Goal: Information Seeking & Learning: Find specific fact

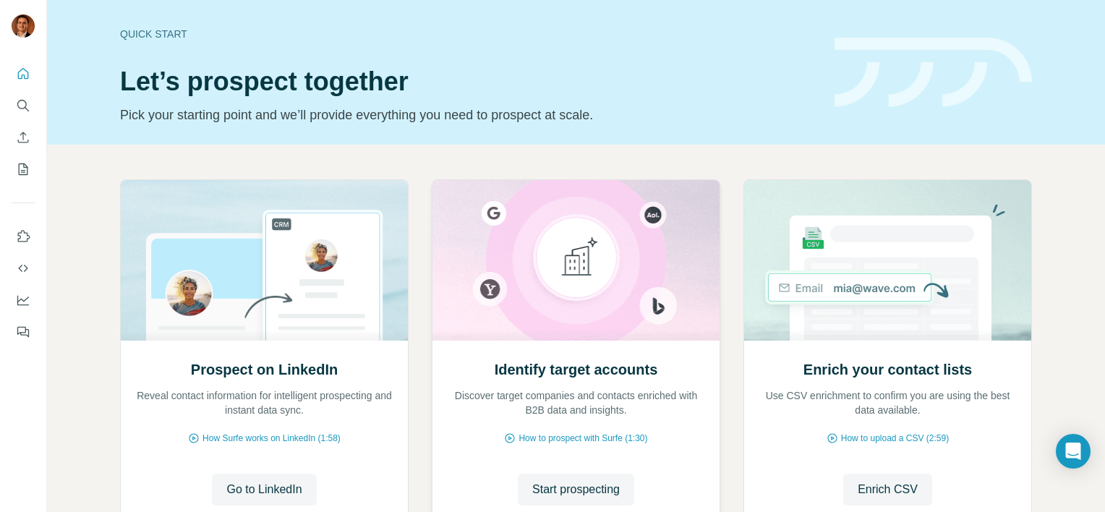
scroll to position [113, 0]
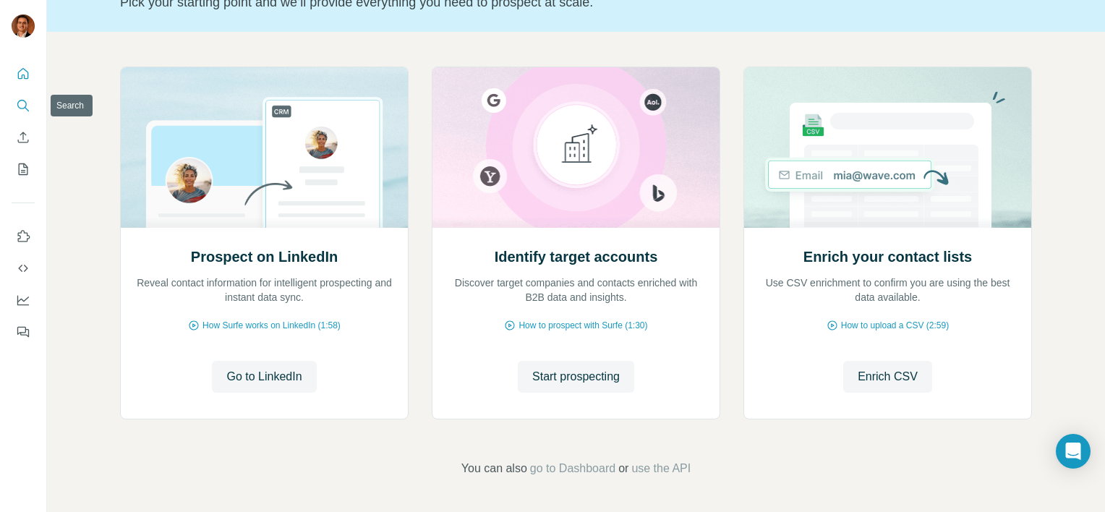
click at [23, 107] on icon "Search" at bounding box center [23, 105] width 14 height 14
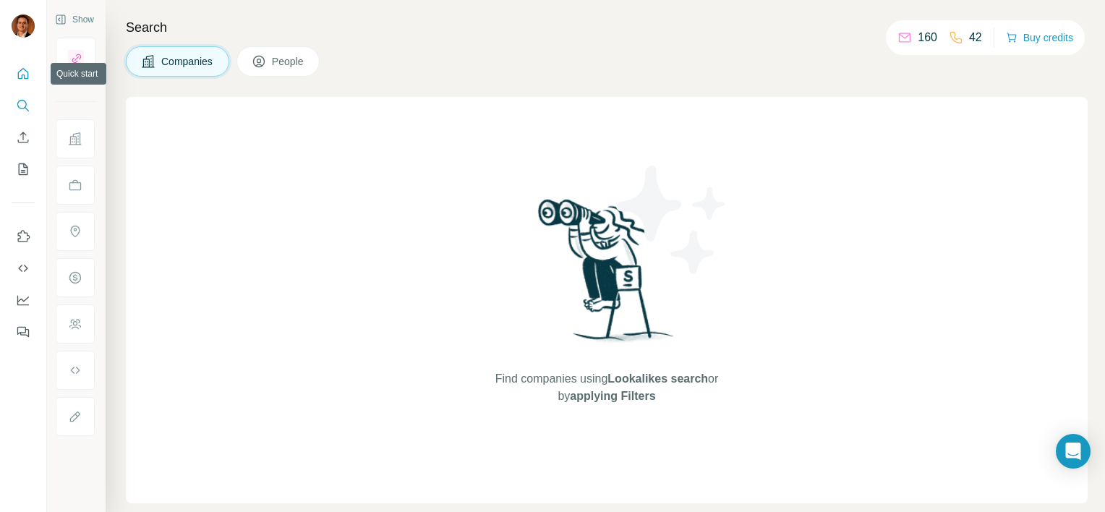
click at [22, 79] on icon "Quick start" at bounding box center [23, 74] width 14 height 14
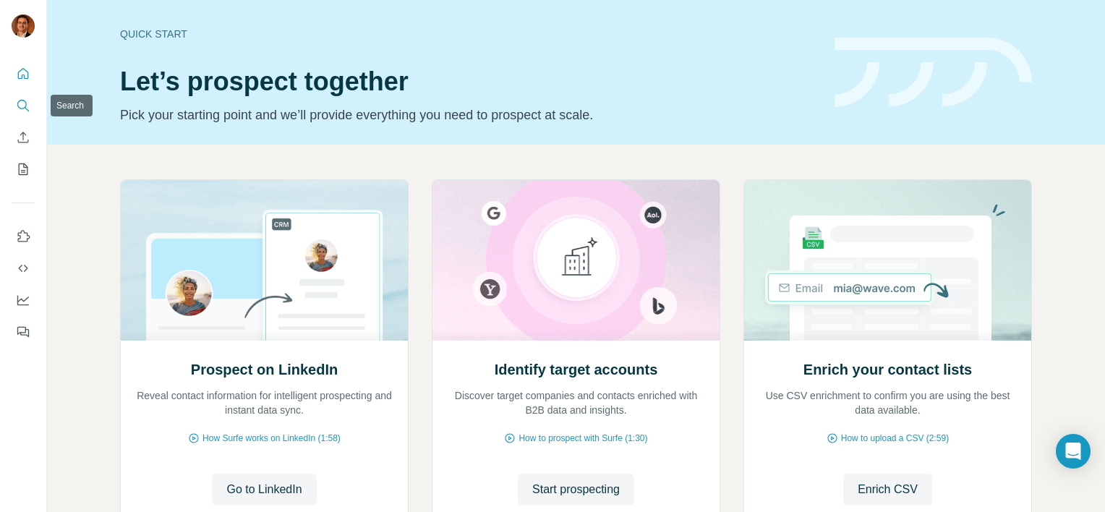
click at [24, 118] on button "Search" at bounding box center [23, 106] width 23 height 26
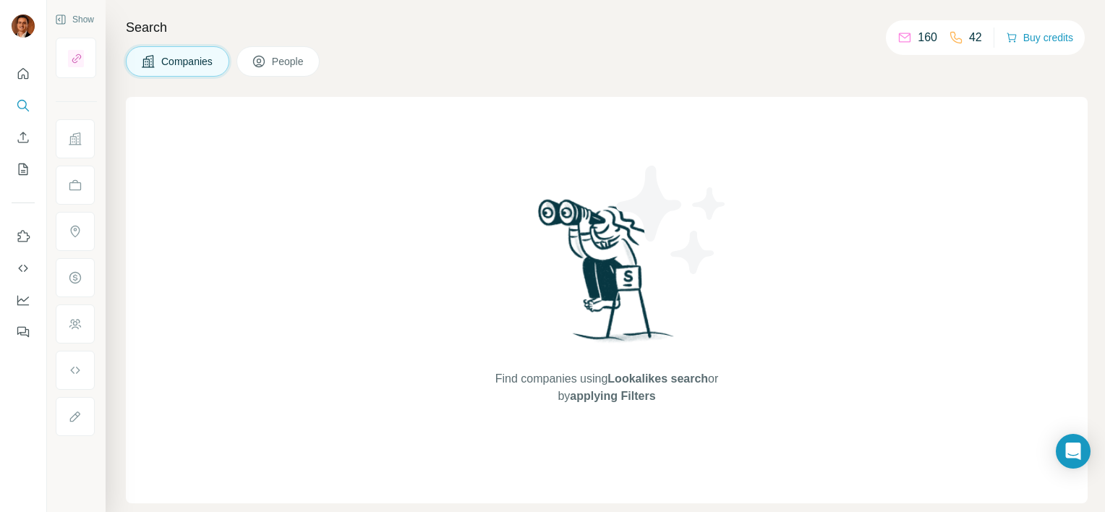
click at [295, 71] on button "People" at bounding box center [279, 61] width 84 height 30
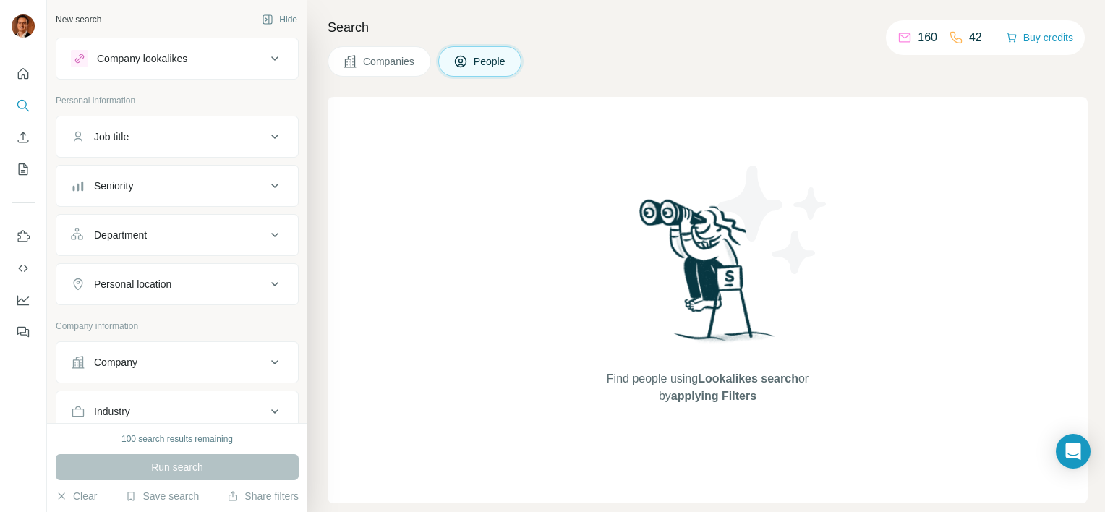
click at [238, 351] on button "Company" at bounding box center [177, 362] width 242 height 35
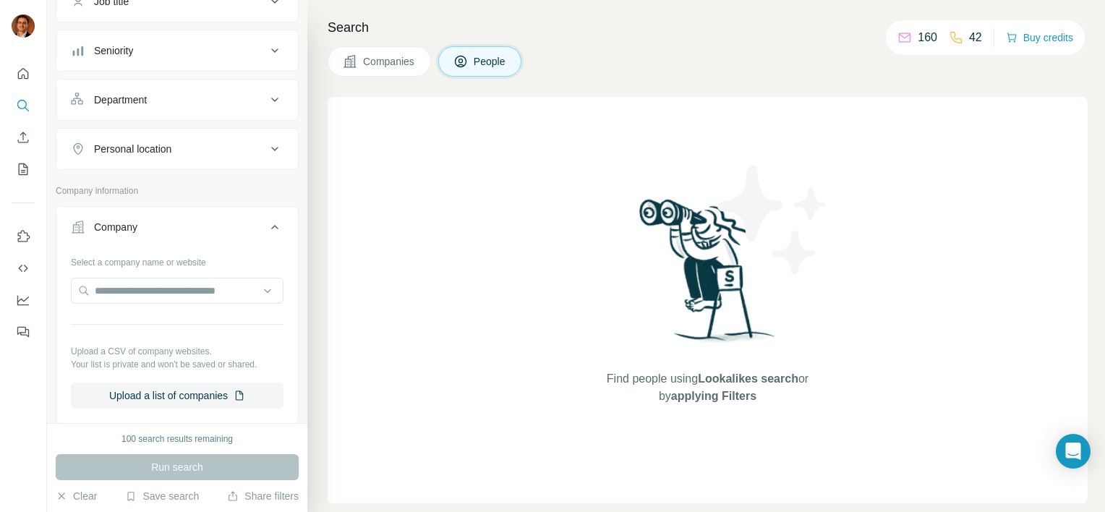
scroll to position [145, 0]
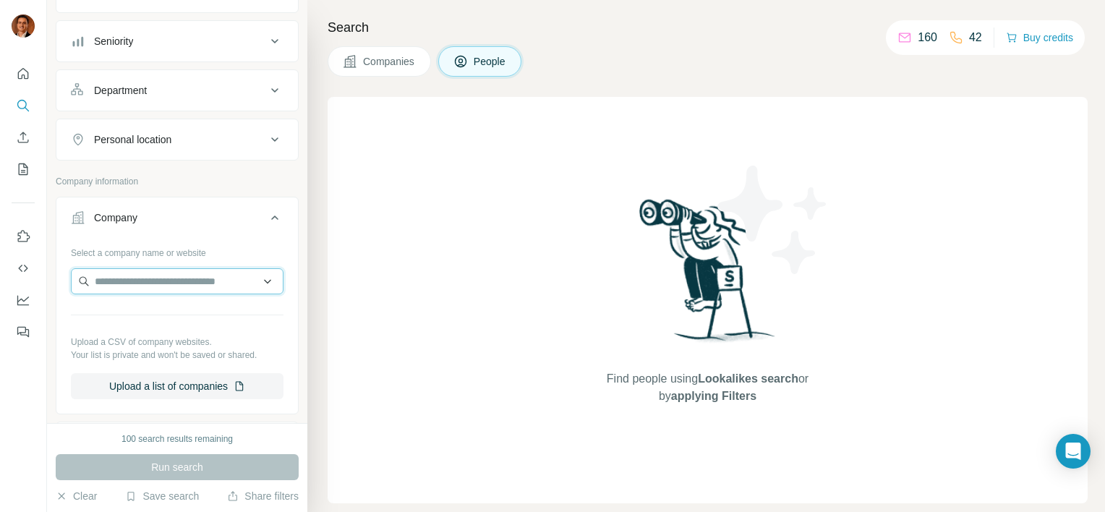
click at [125, 286] on input "text" at bounding box center [177, 281] width 213 height 26
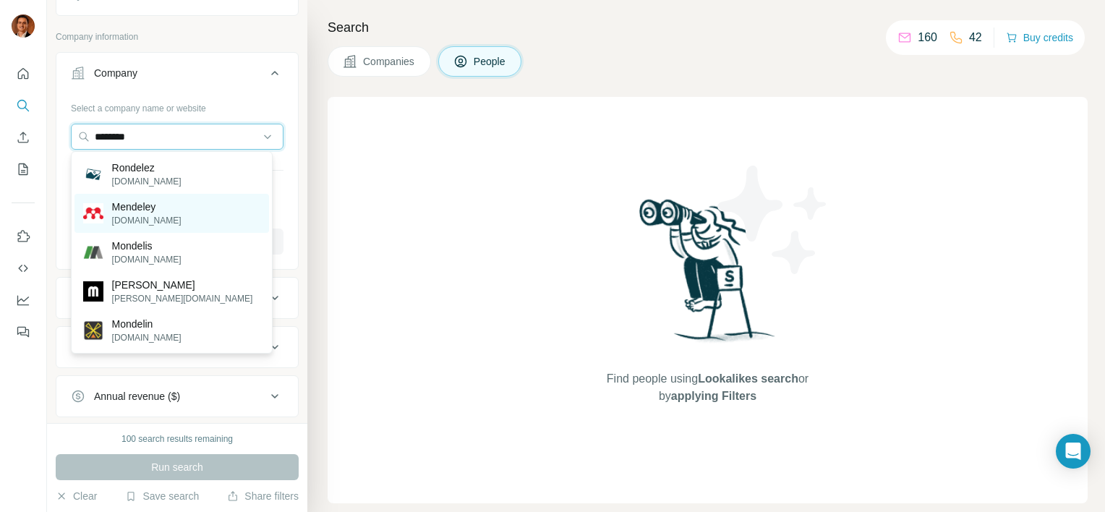
scroll to position [362, 0]
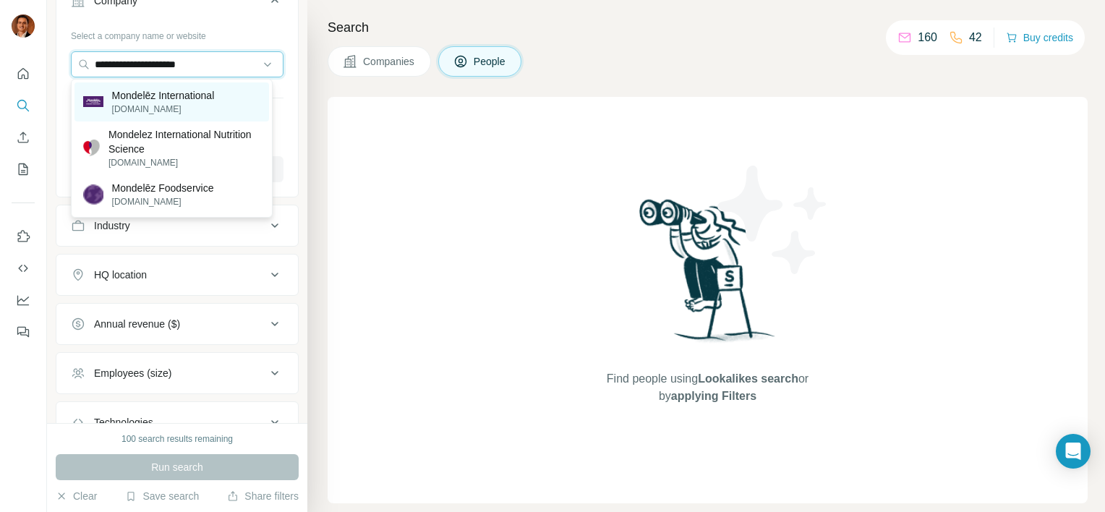
type input "**********"
click at [193, 91] on p "Mondelēz International" at bounding box center [163, 95] width 103 height 14
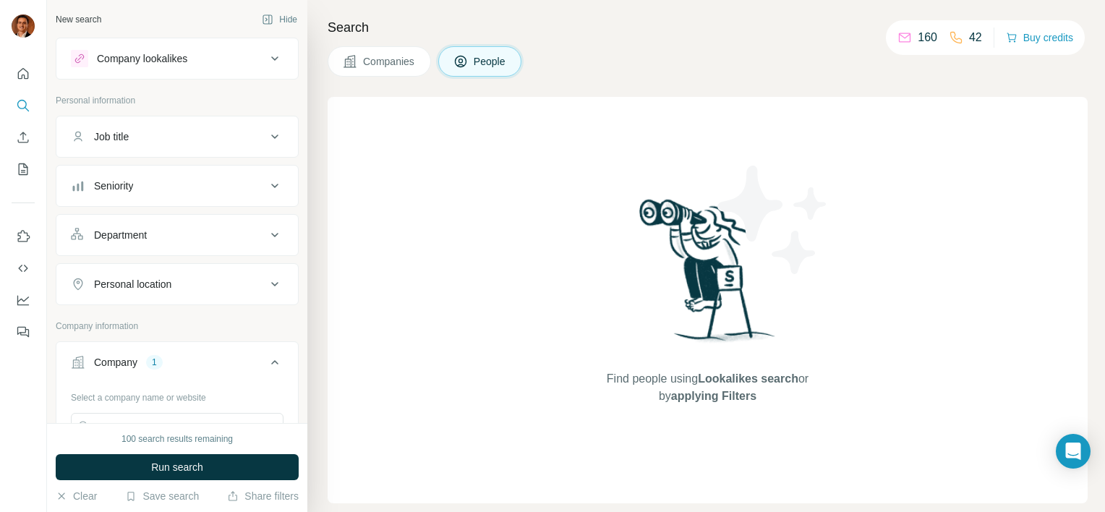
click at [162, 145] on button "Job title" at bounding box center [177, 136] width 242 height 35
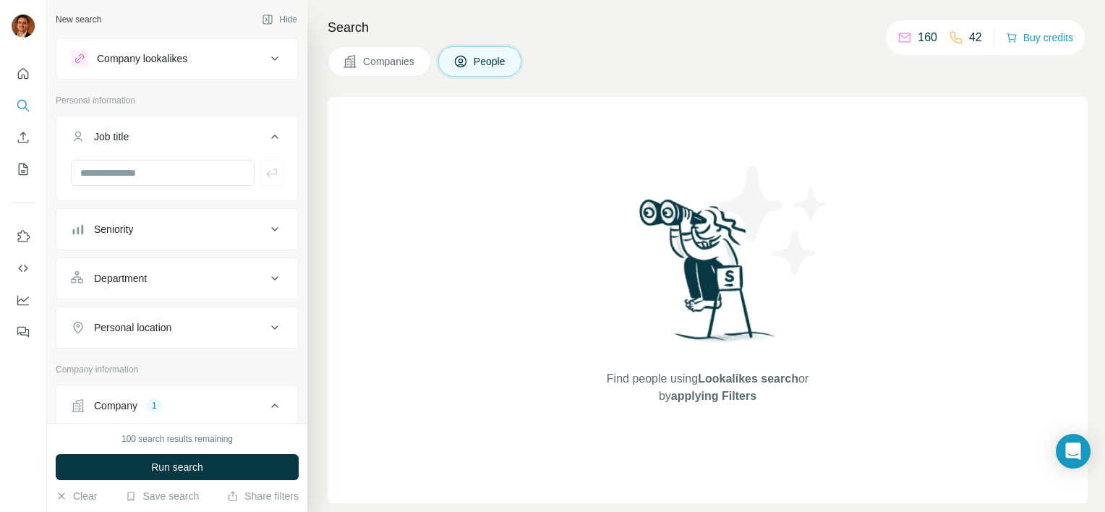
click at [162, 143] on button "Job title" at bounding box center [177, 139] width 242 height 41
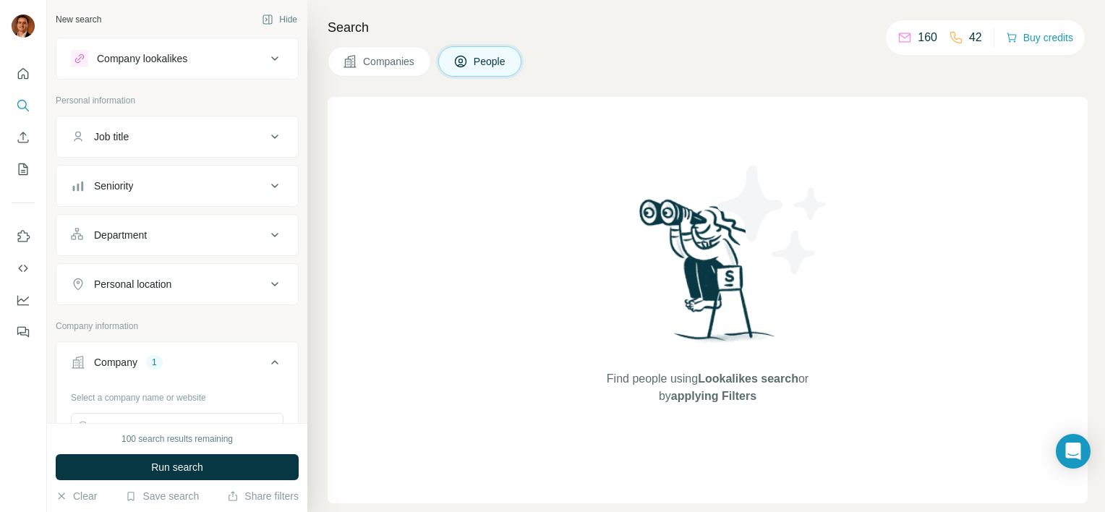
click at [153, 245] on button "Department" at bounding box center [177, 235] width 242 height 35
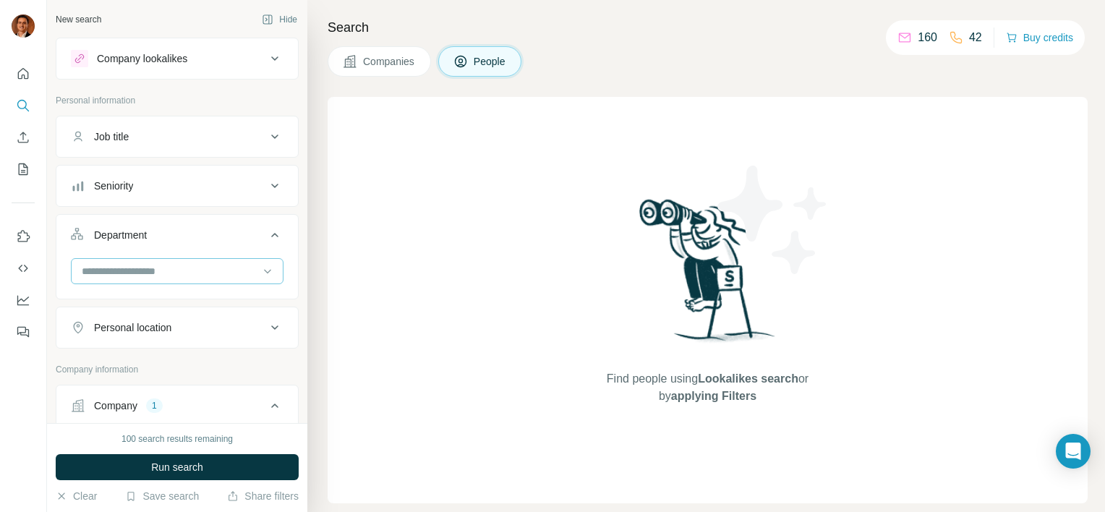
click at [153, 268] on input at bounding box center [169, 271] width 179 height 16
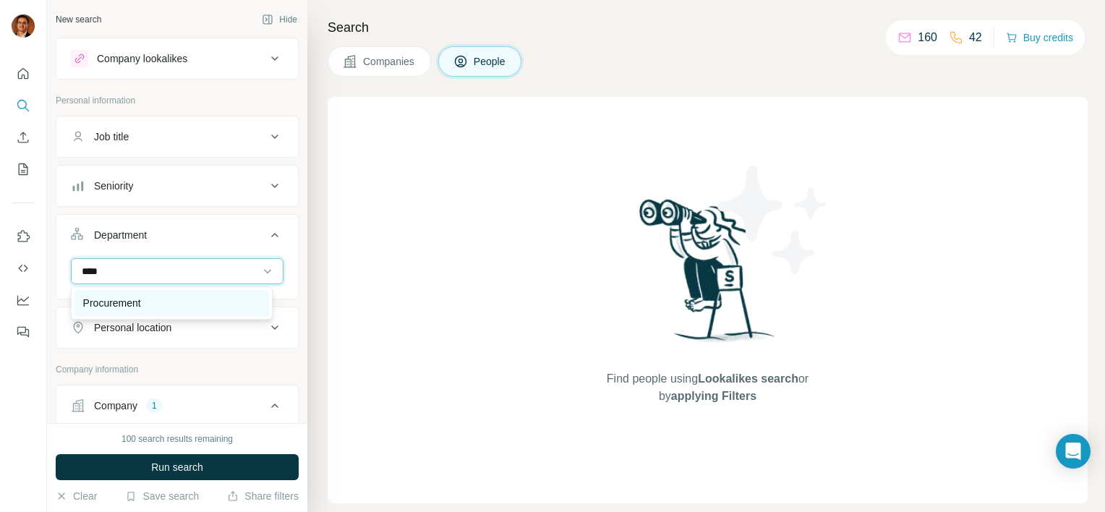
type input "****"
click at [133, 302] on p "Procurement" at bounding box center [112, 303] width 58 height 14
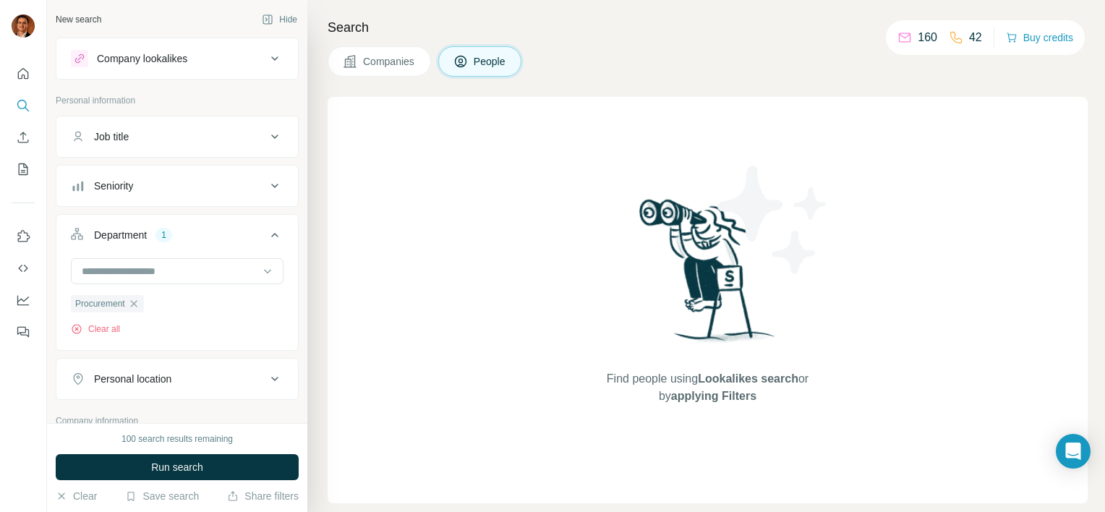
click at [161, 382] on div "Personal location" at bounding box center [132, 379] width 77 height 14
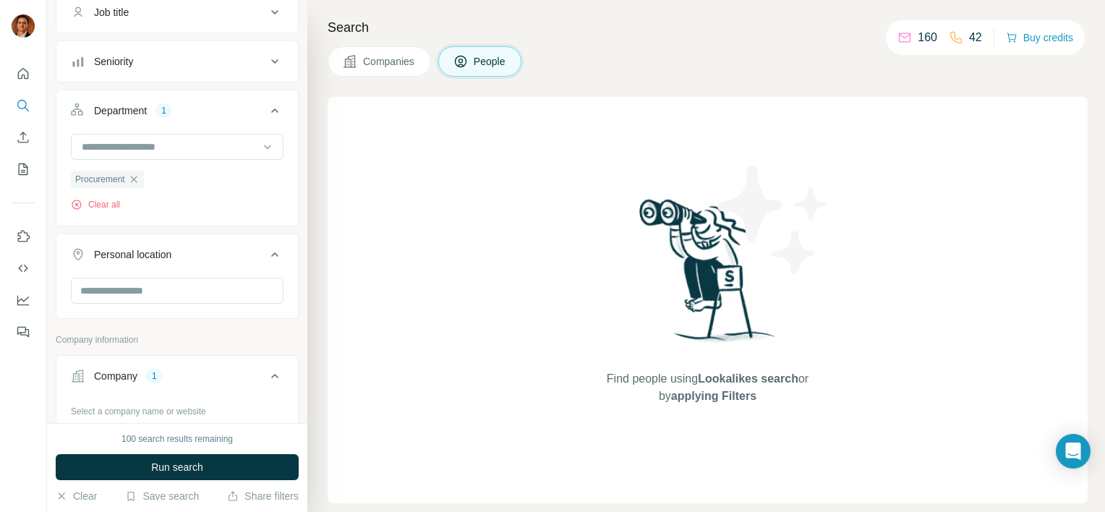
scroll to position [72, 0]
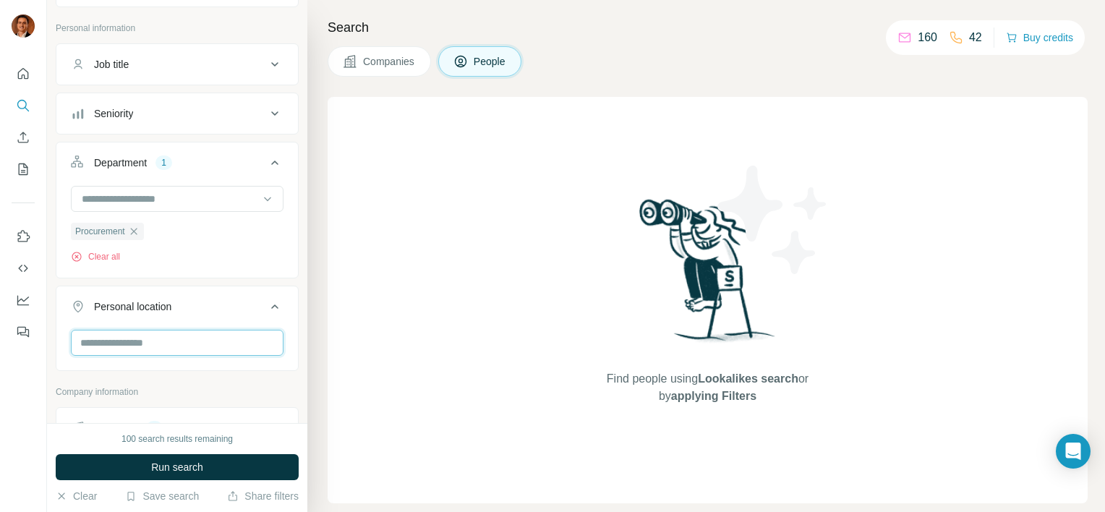
click at [116, 341] on input "text" at bounding box center [177, 343] width 213 height 26
type input "*******"
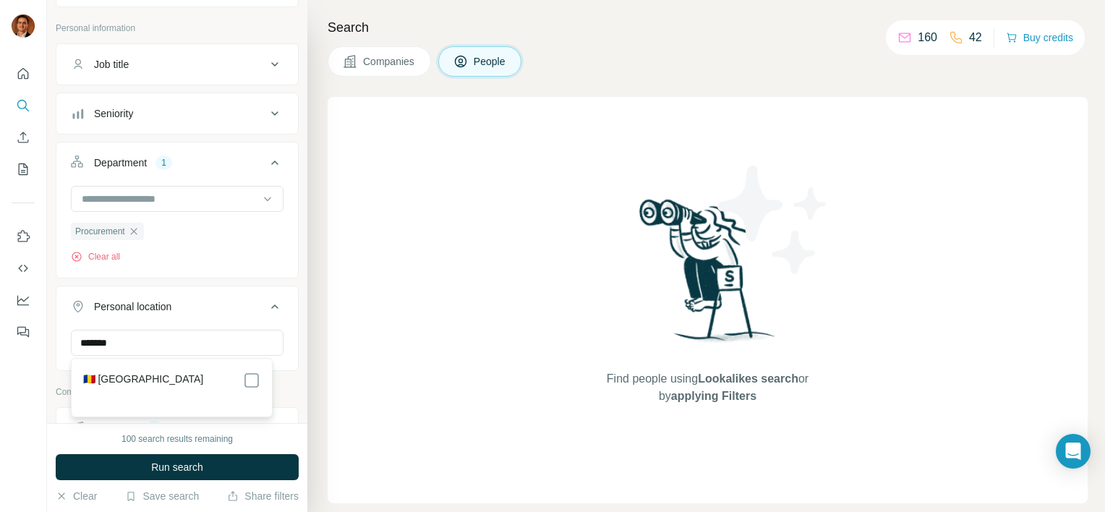
click at [145, 373] on div "🇷🇴 [GEOGRAPHIC_DATA]" at bounding box center [171, 380] width 177 height 17
click at [275, 383] on div "******* [GEOGRAPHIC_DATA] Clear all" at bounding box center [177, 374] width 242 height 89
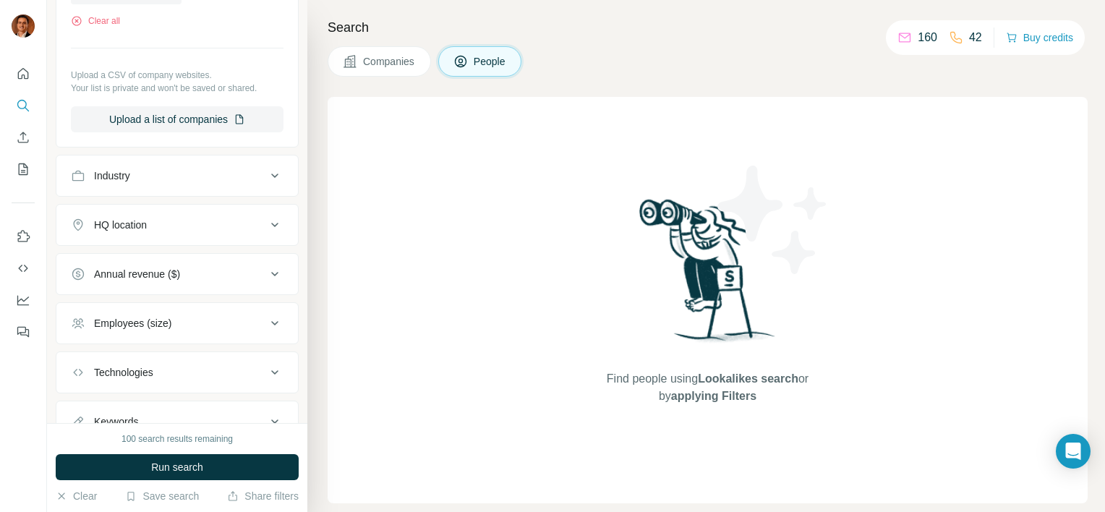
scroll to position [709, 0]
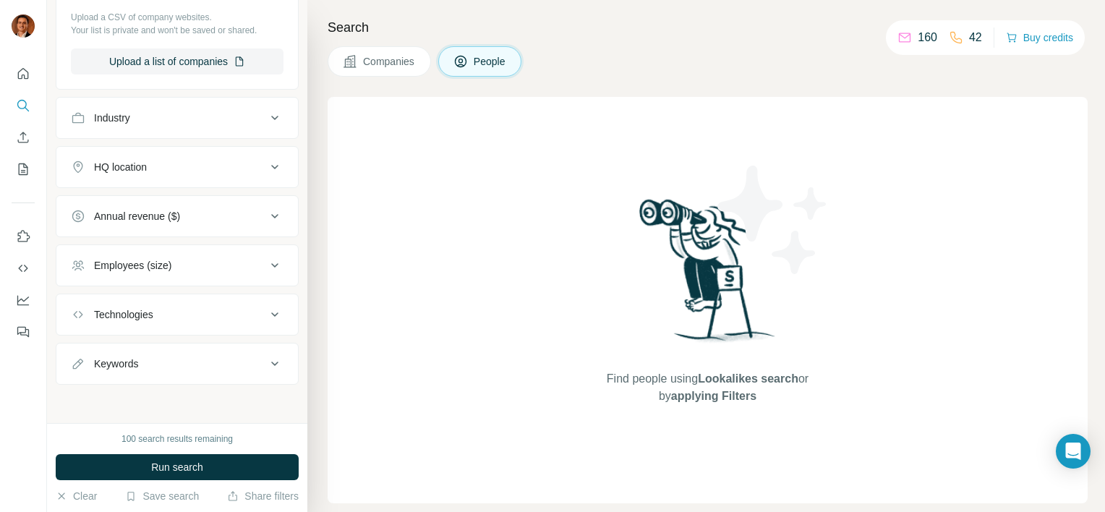
click at [155, 179] on button "HQ location" at bounding box center [177, 167] width 242 height 35
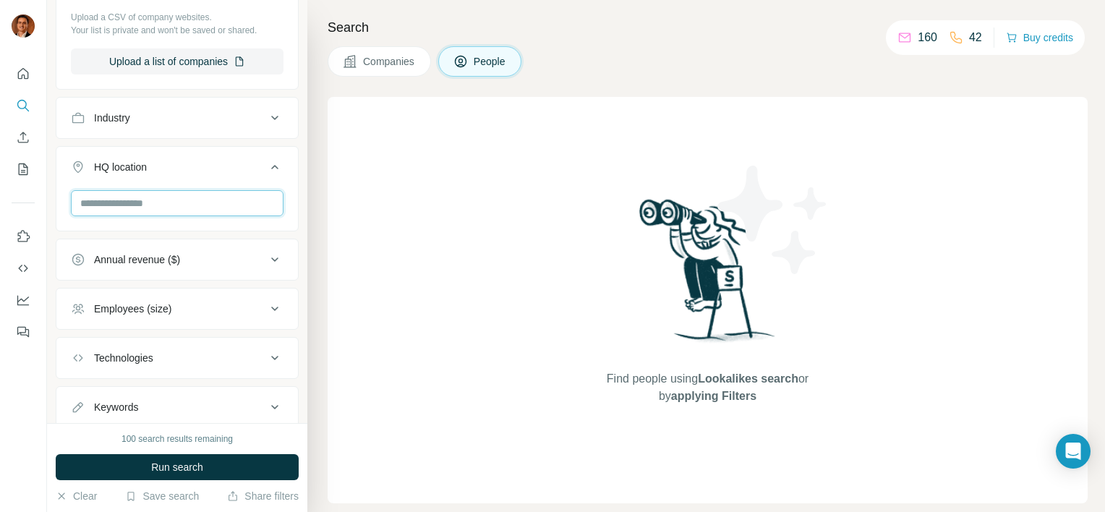
click at [155, 197] on input "text" at bounding box center [177, 203] width 213 height 26
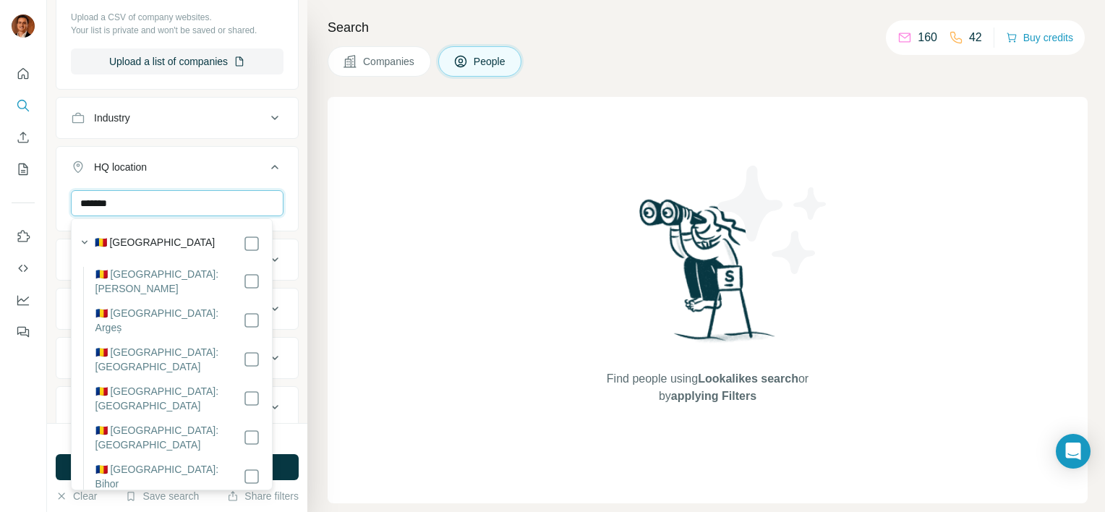
type input "*******"
click at [282, 196] on div "******* [GEOGRAPHIC_DATA] Clear all" at bounding box center [177, 234] width 242 height 89
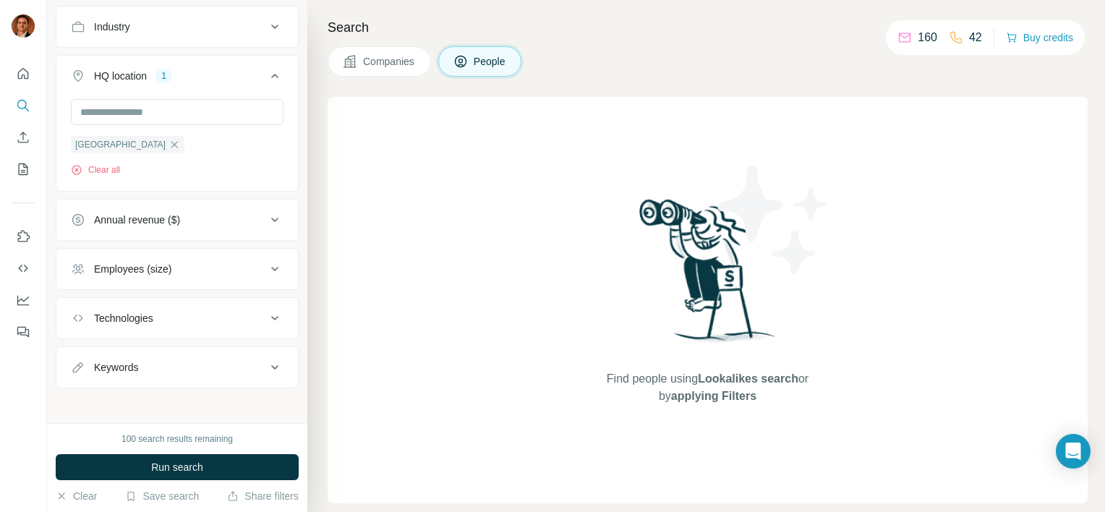
scroll to position [804, 0]
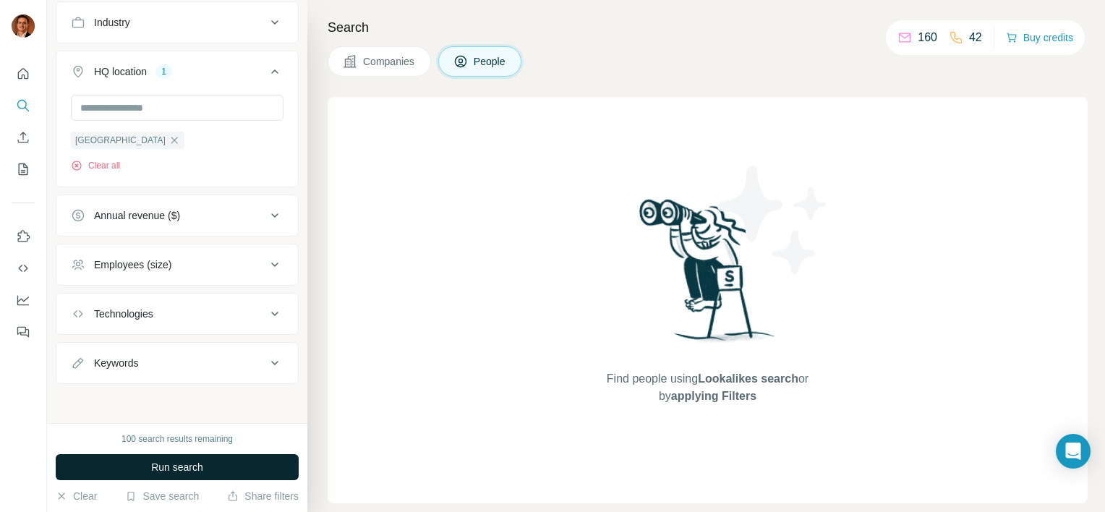
click at [166, 472] on span "Run search" at bounding box center [177, 467] width 52 height 14
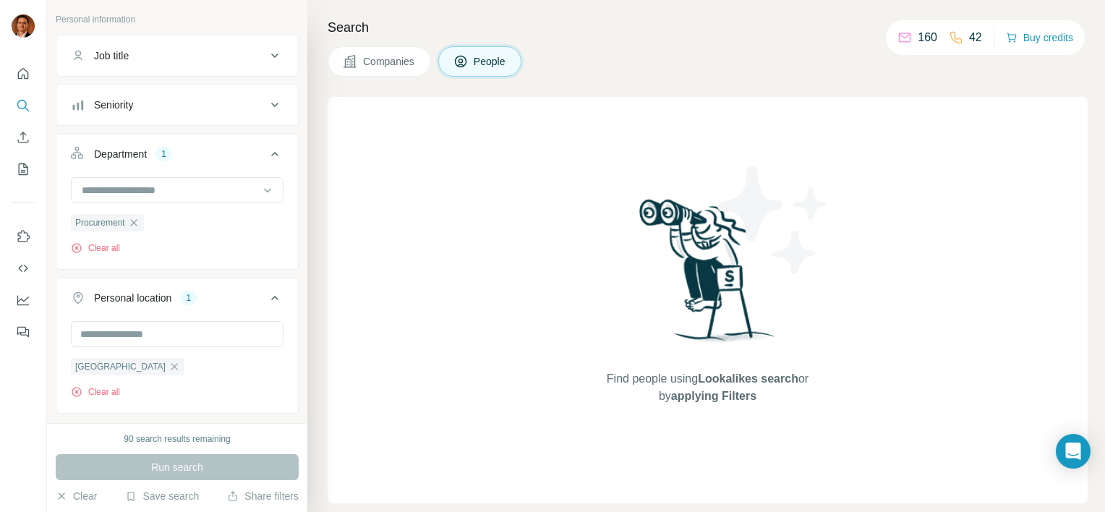
scroll to position [0, 0]
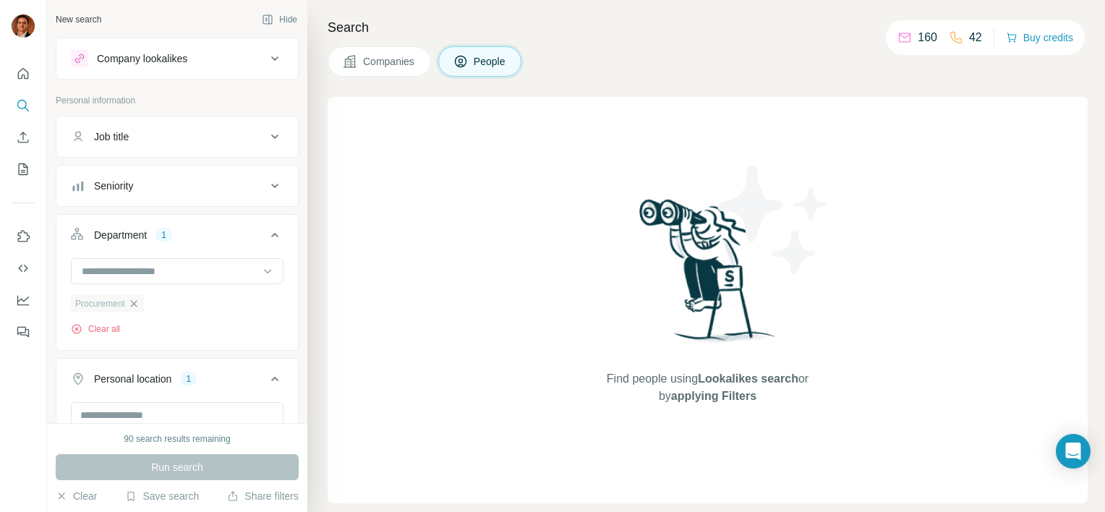
click at [135, 301] on icon "button" at bounding box center [134, 304] width 12 height 12
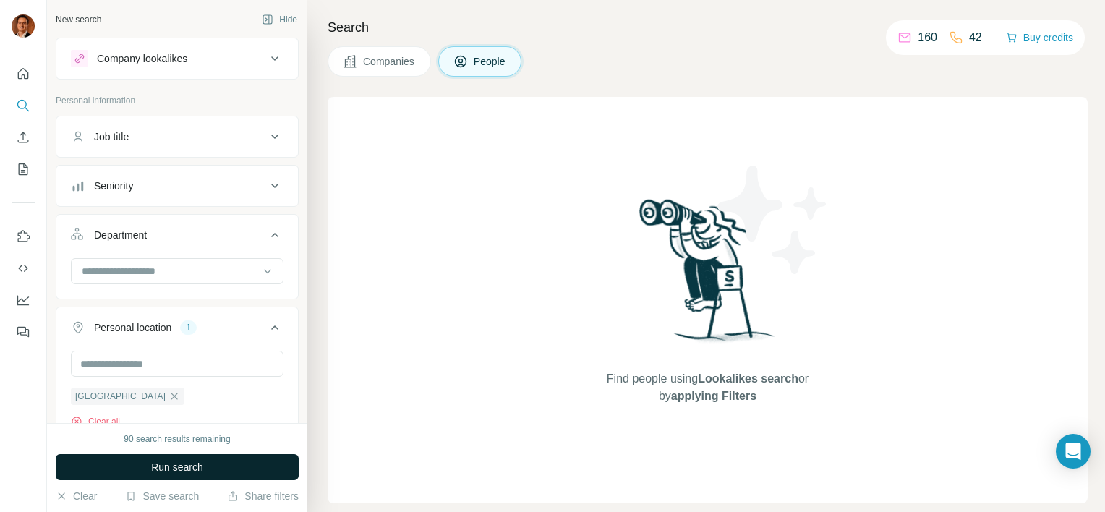
click at [178, 462] on span "Run search" at bounding box center [177, 467] width 52 height 14
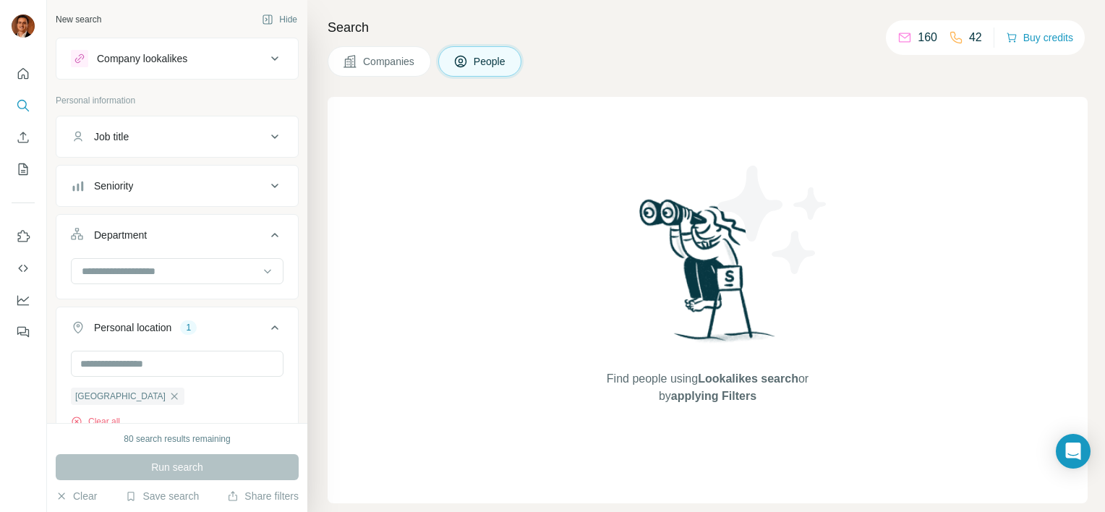
click at [398, 47] on button "Companies" at bounding box center [379, 61] width 103 height 30
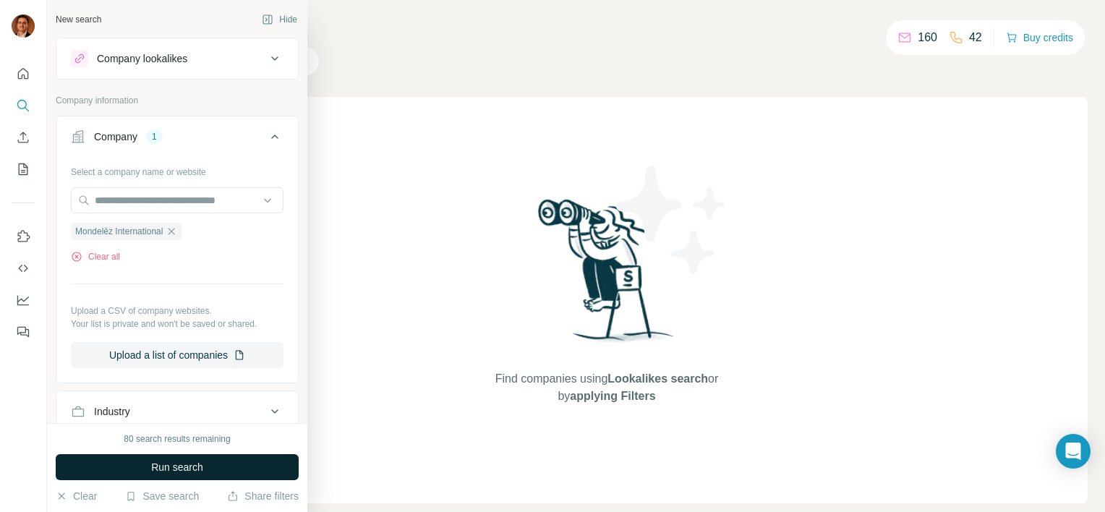
click at [166, 464] on span "Run search" at bounding box center [177, 467] width 52 height 14
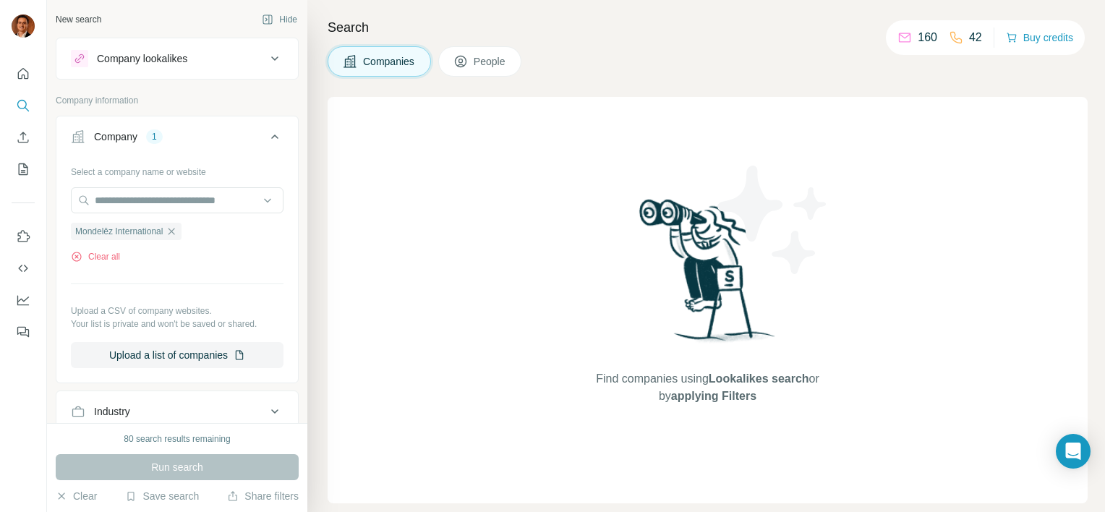
click at [467, 48] on button "People" at bounding box center [480, 61] width 84 height 30
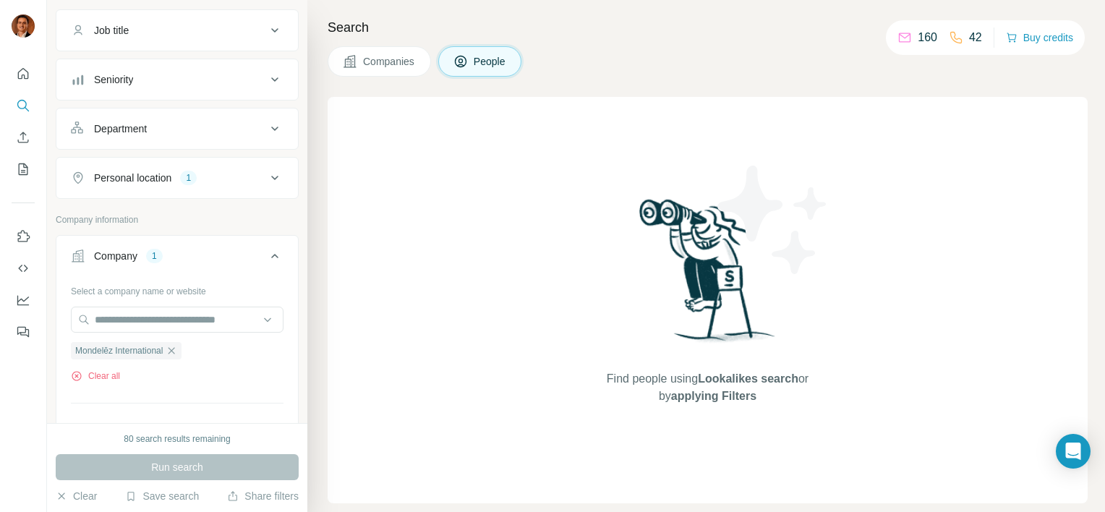
scroll to position [72, 0]
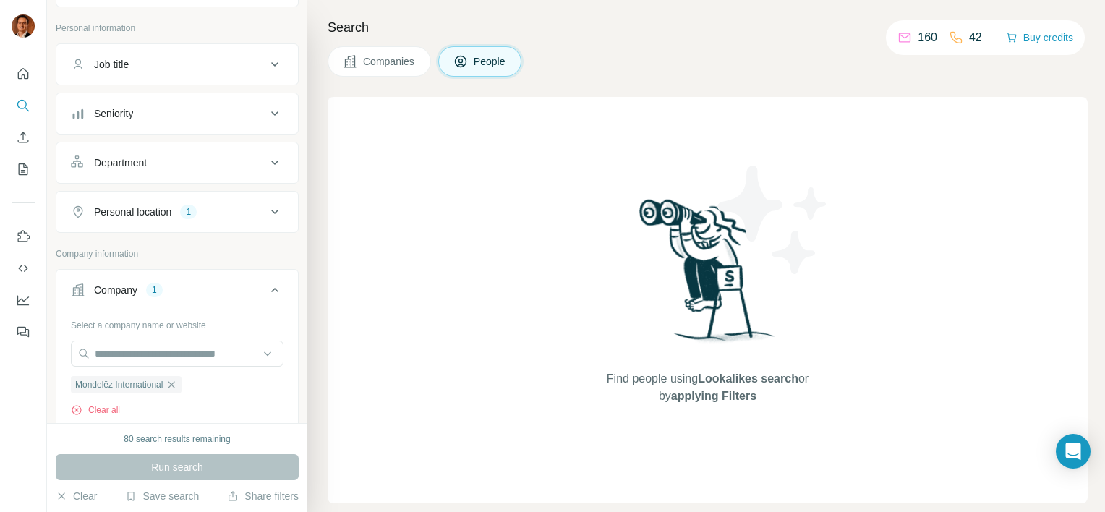
click at [266, 206] on icon at bounding box center [274, 211] width 17 height 17
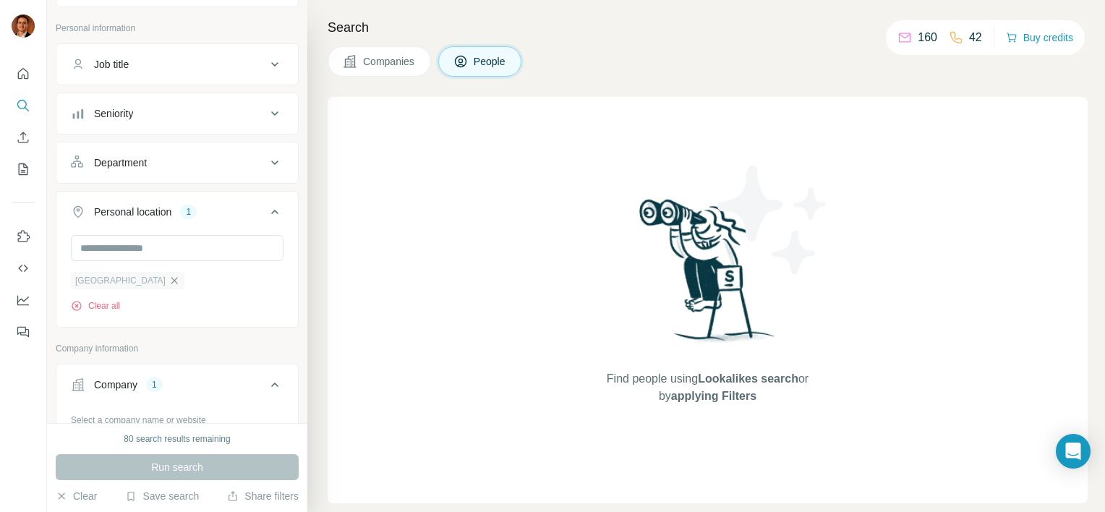
click at [169, 282] on icon "button" at bounding box center [175, 281] width 12 height 12
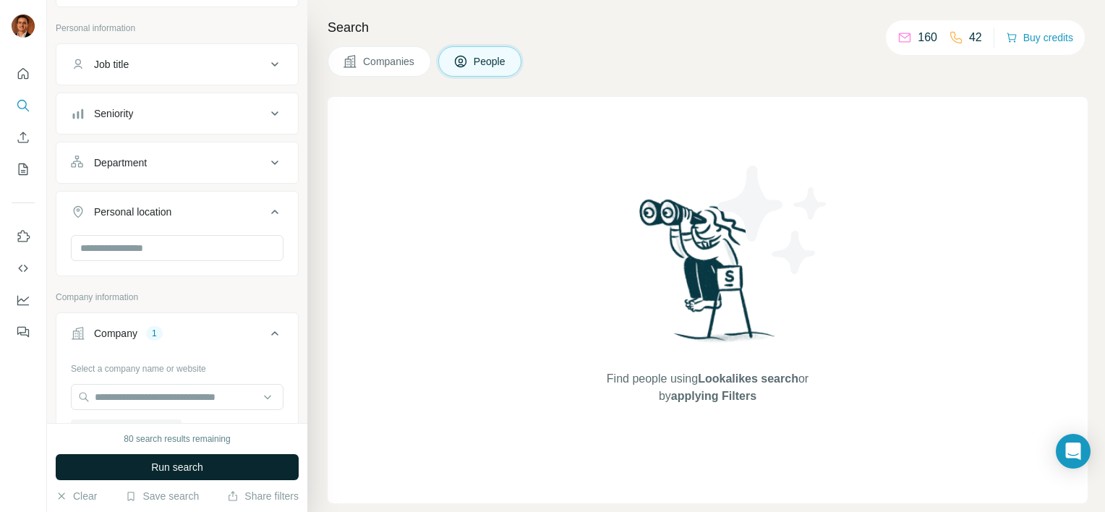
click at [145, 478] on button "Run search" at bounding box center [177, 467] width 243 height 26
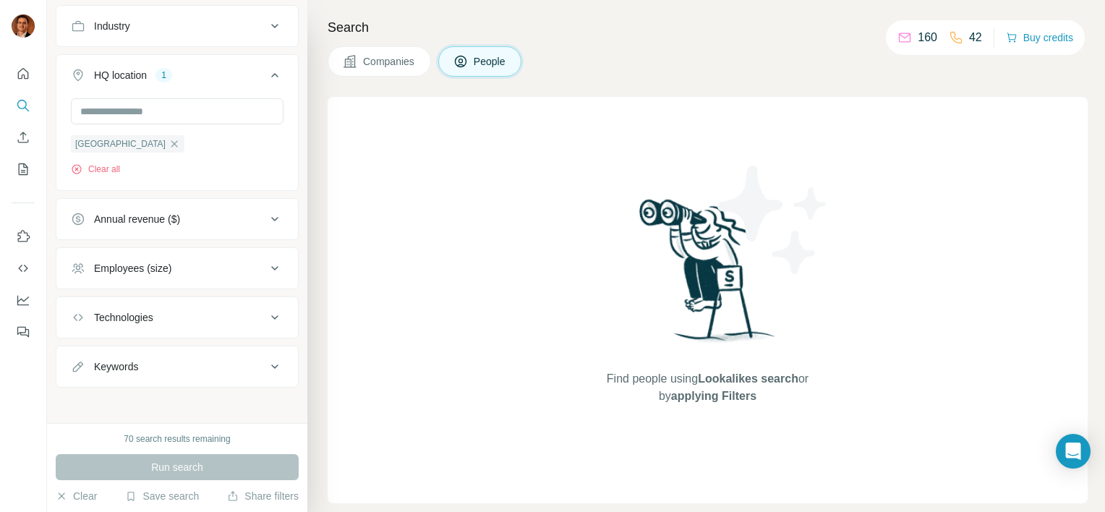
scroll to position [657, 0]
